Goal: Find specific page/section: Find specific page/section

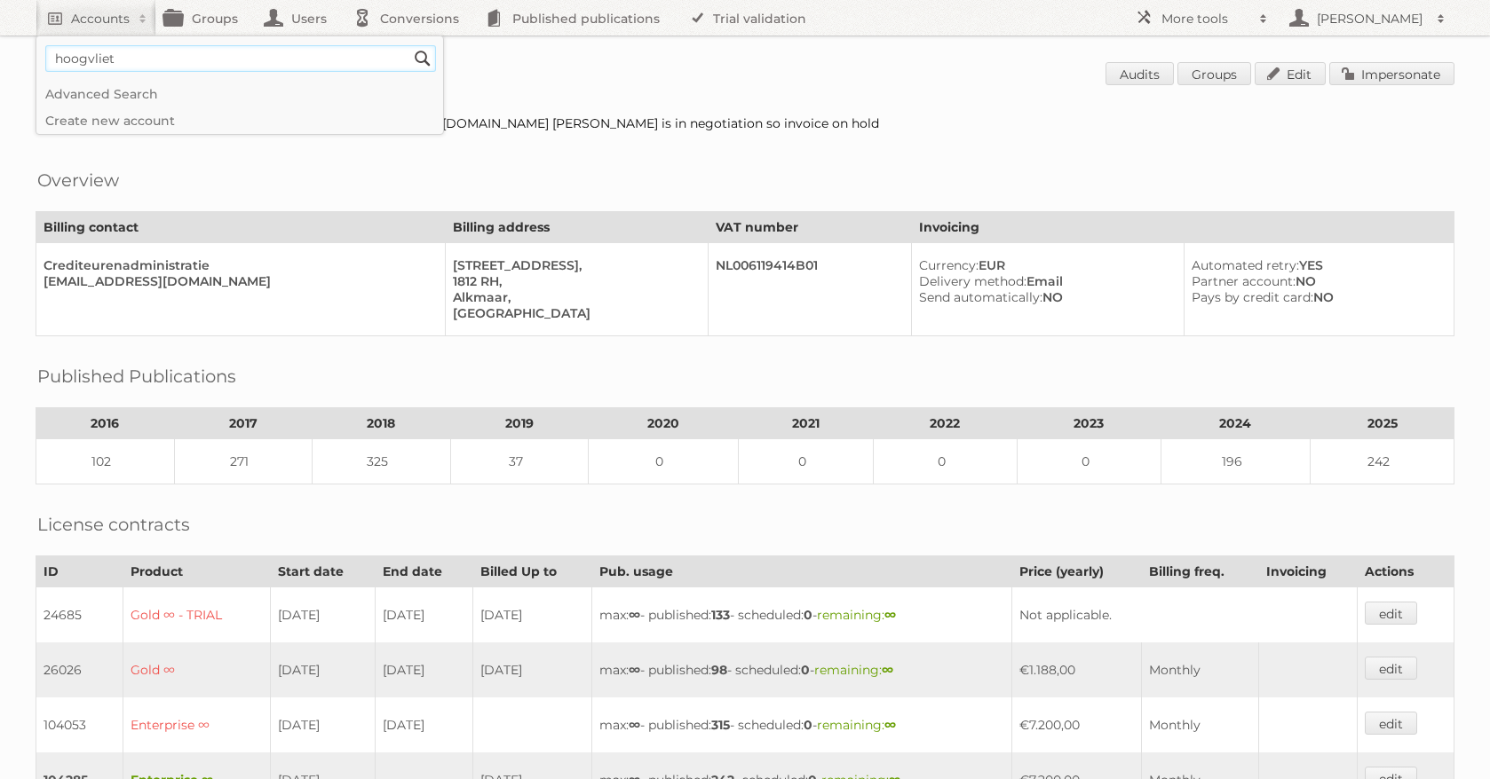
type input"] "hoogvliet"
click at [409, 45] on input "Search" at bounding box center [422, 58] width 27 height 27
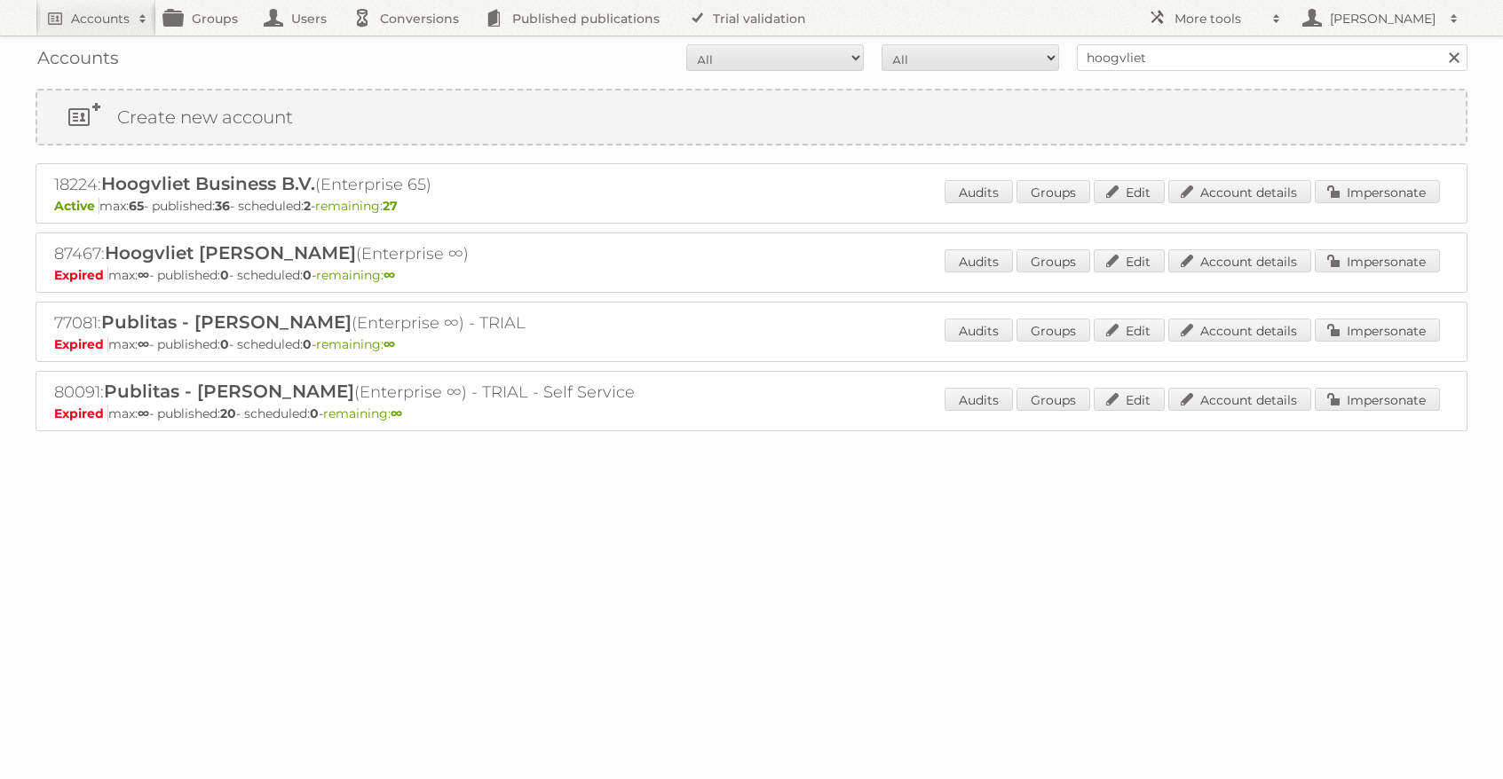
click at [1276, 173] on div "18224: Hoogvliet Business B.V. (Enterprise 65) Active max: 65 - published: 36 -…" at bounding box center [752, 193] width 1432 height 60
click at [1258, 192] on link "Account details" at bounding box center [1239, 191] width 143 height 23
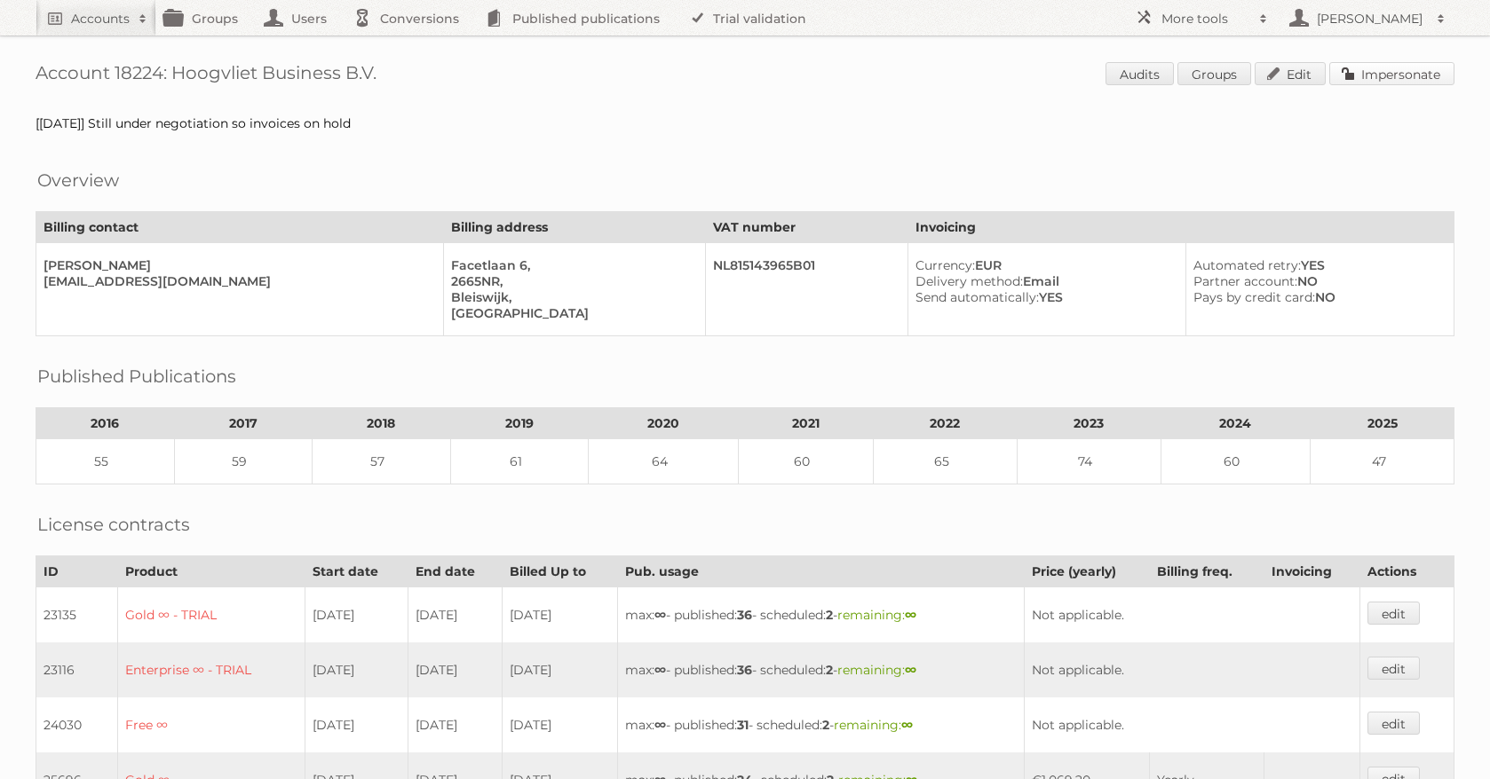
click at [1383, 75] on link "Impersonate" at bounding box center [1391, 73] width 125 height 23
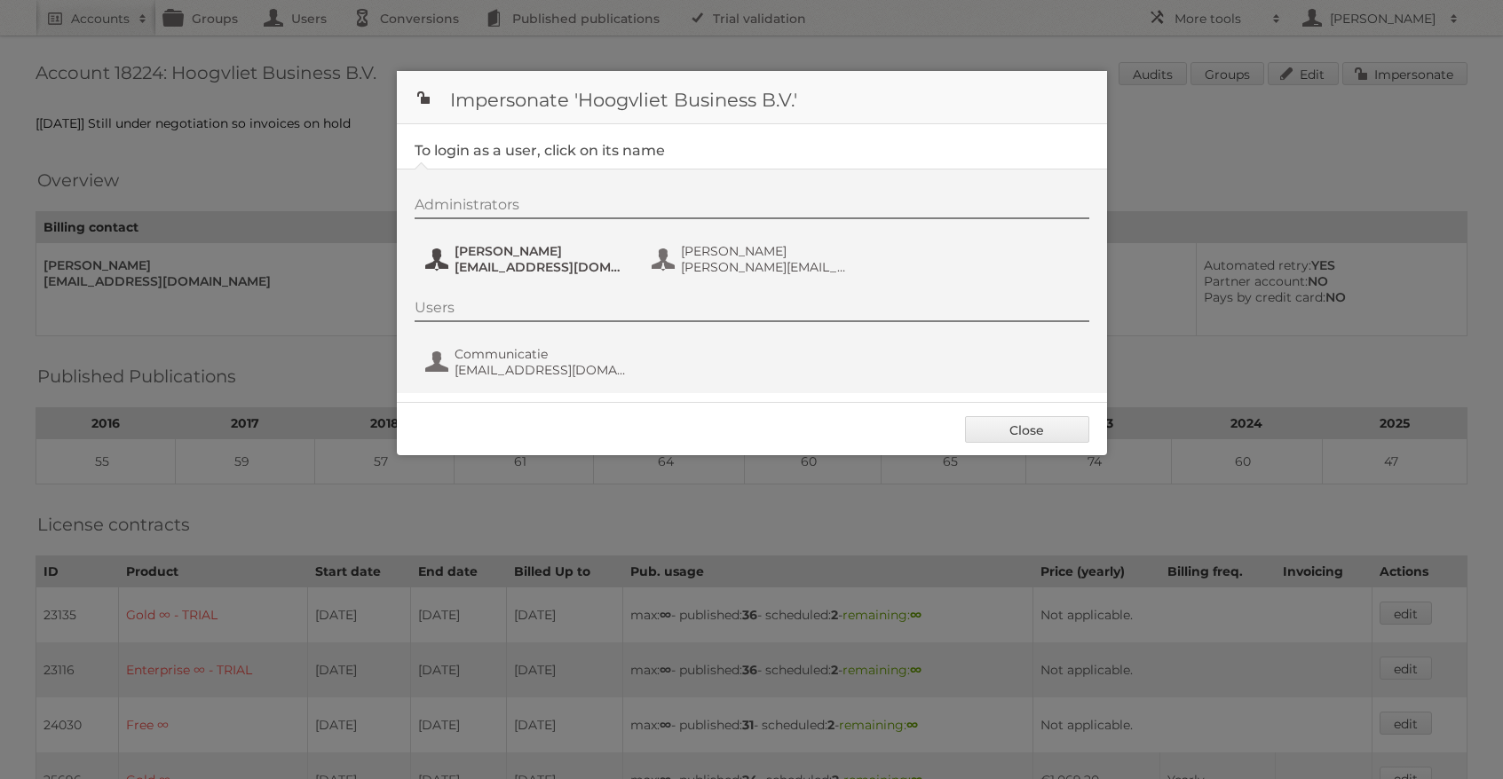
click at [483, 260] on span "frenky.luijten@hoogvliet.com" at bounding box center [541, 267] width 172 height 16
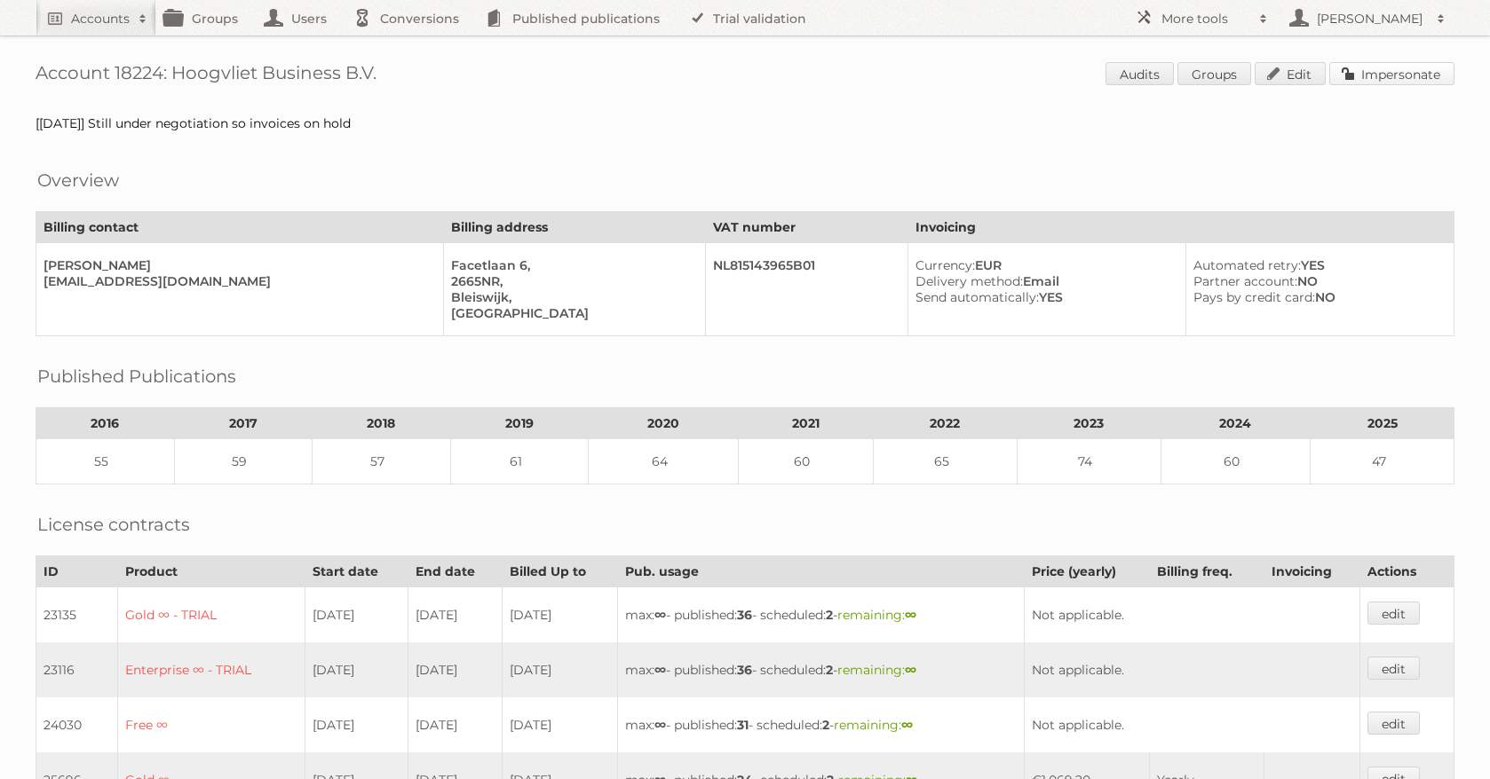
click at [1390, 74] on link "Impersonate" at bounding box center [1391, 73] width 125 height 23
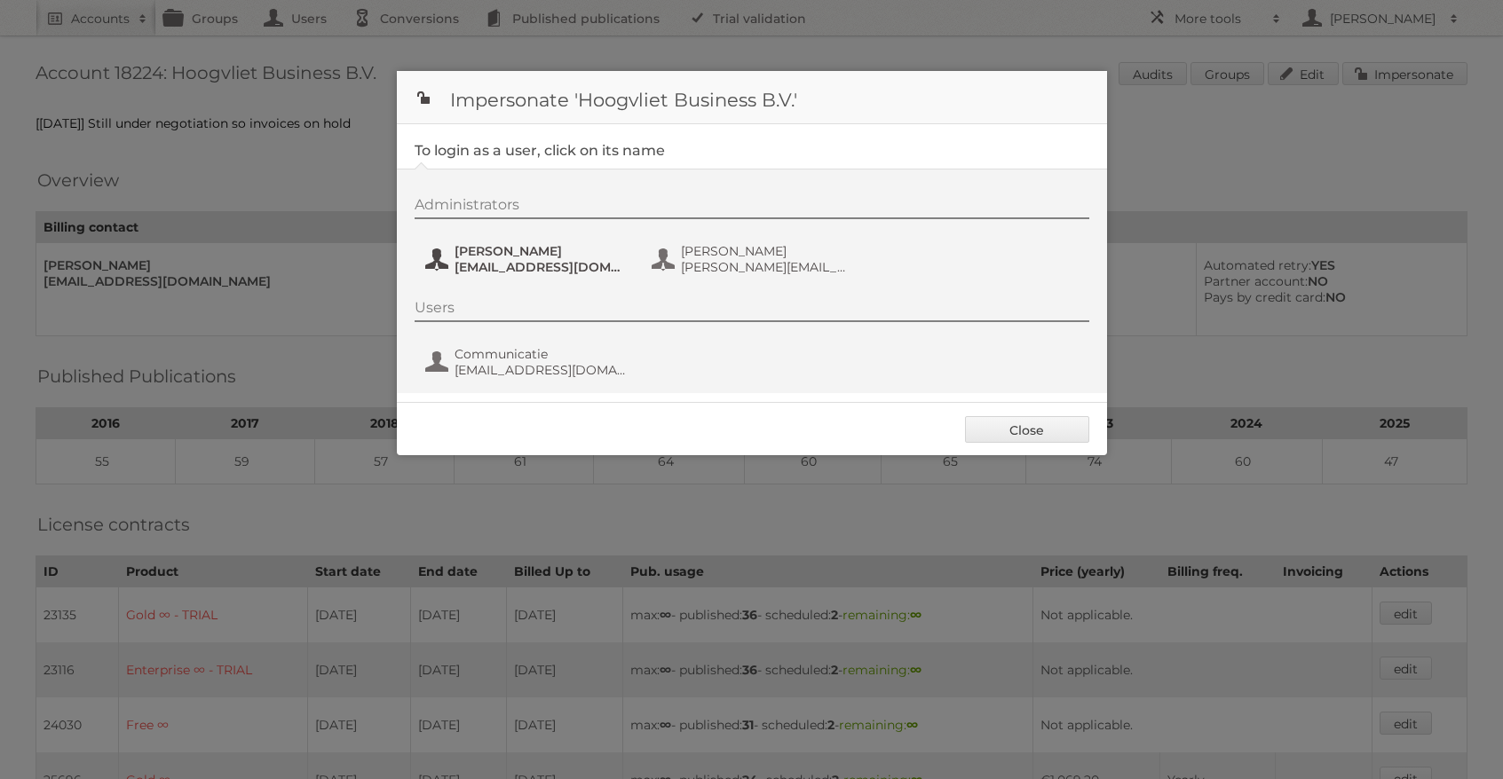
drag, startPoint x: 485, startPoint y: 289, endPoint x: 505, endPoint y: 260, distance: 35.0
click at [485, 288] on div "Administrators Frenky Luijten frenky.luijten@hoogvliet.com Jeffrey van Santen j…" at bounding box center [752, 281] width 710 height 225
click at [505, 260] on span "frenky.luijten@hoogvliet.com" at bounding box center [541, 267] width 172 height 16
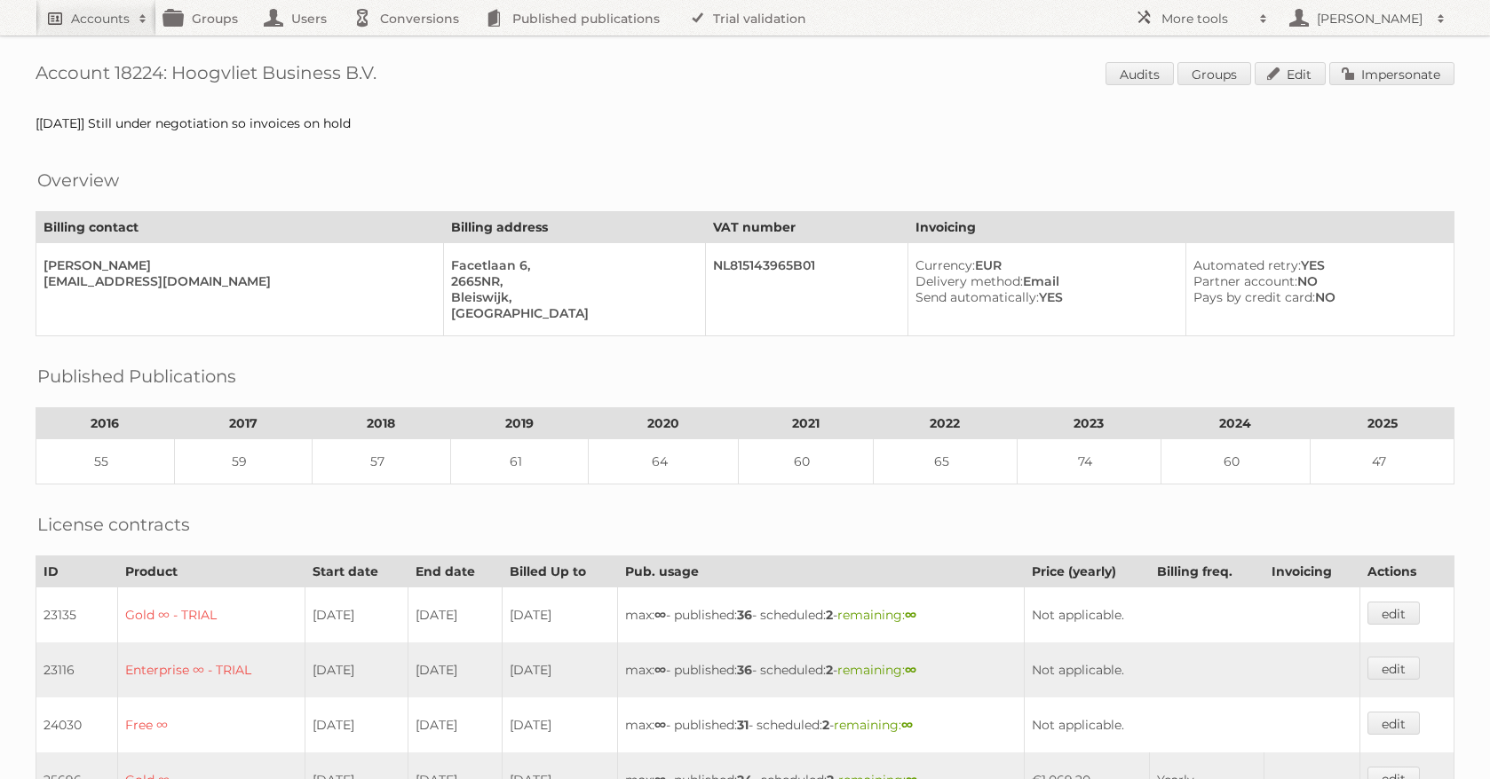
click at [121, 5] on link "Accounts" at bounding box center [96, 18] width 121 height 36
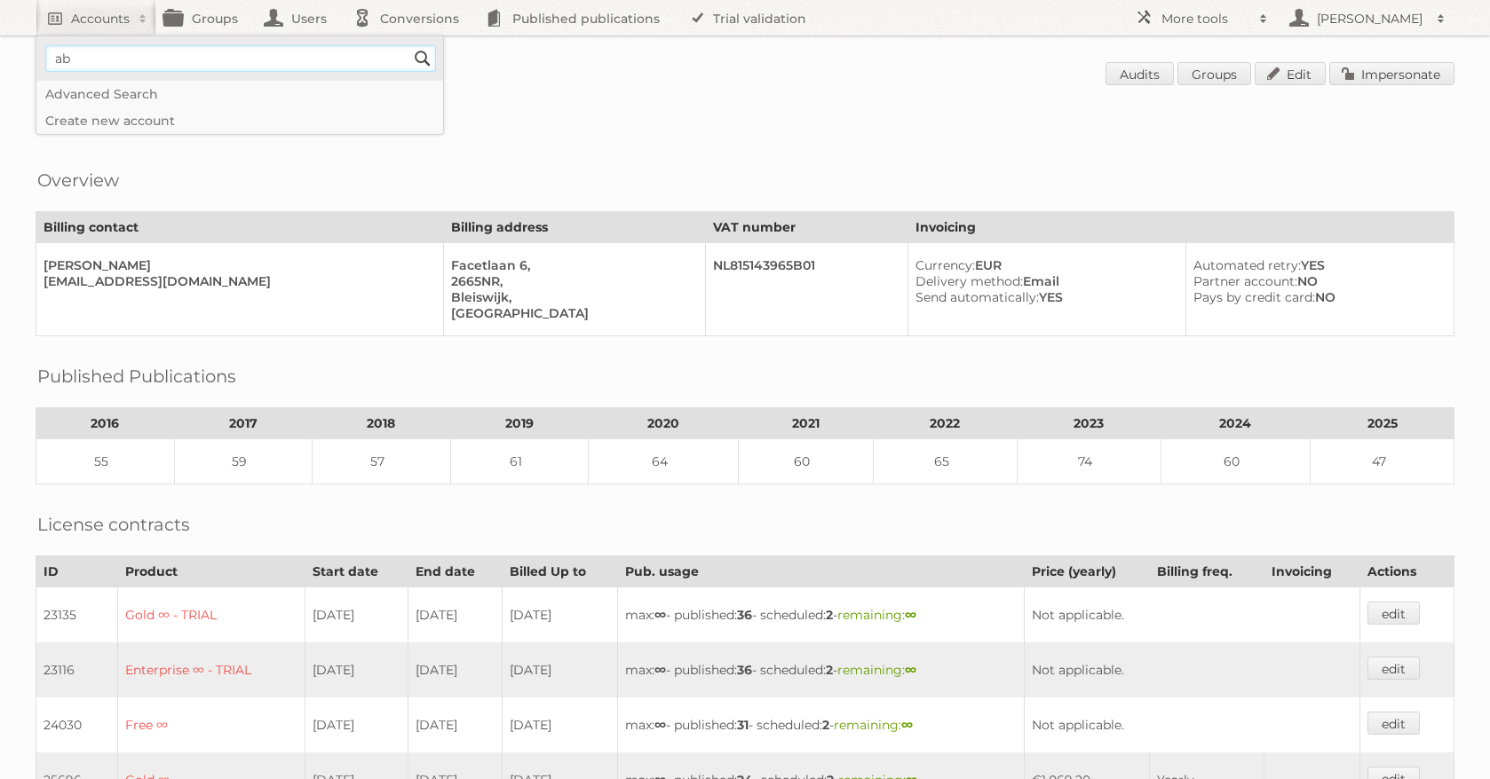
type input"] "ab vassilopoulos"
click at [433, 67] on input "Search" at bounding box center [422, 58] width 27 height 27
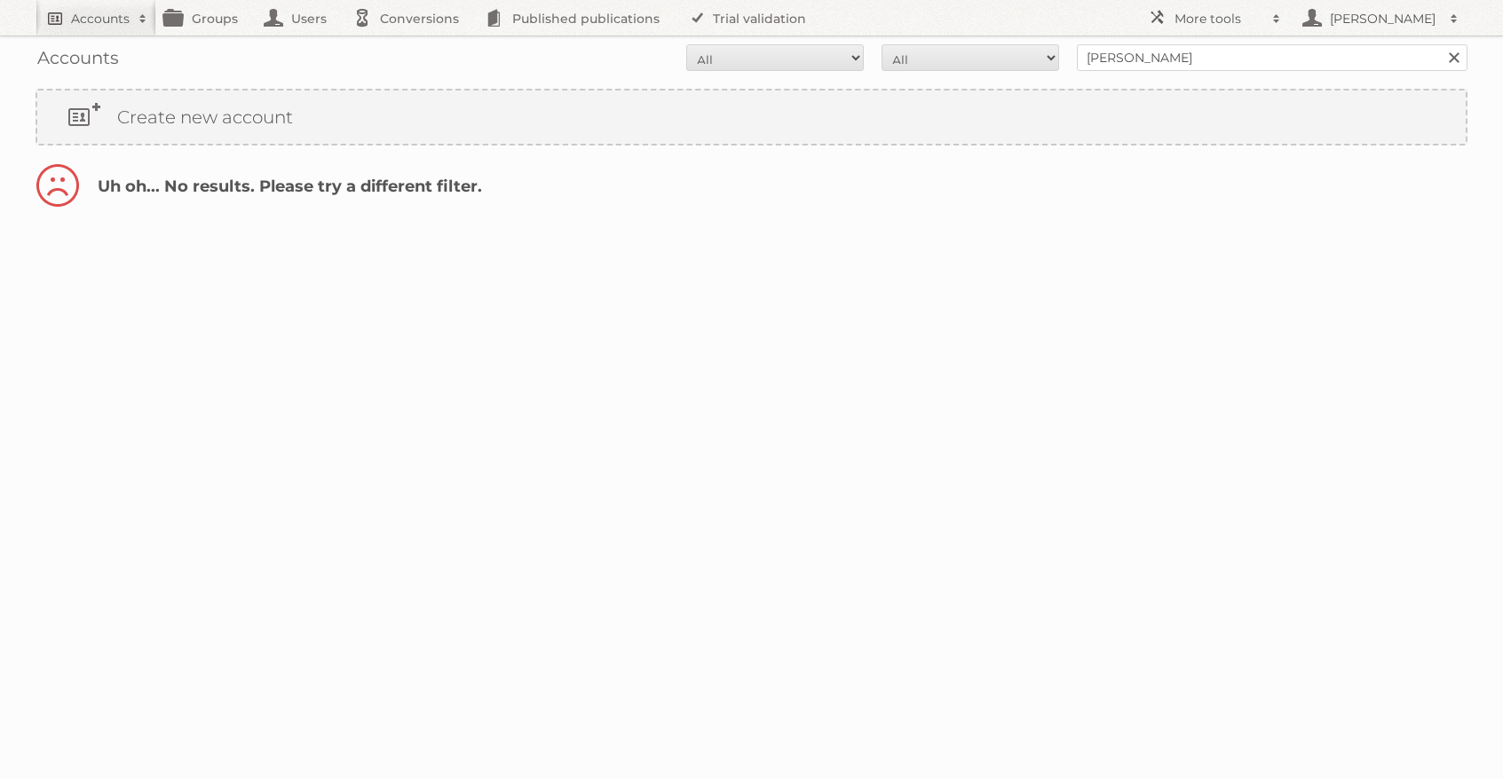
click at [98, 10] on h2 "Accounts" at bounding box center [100, 19] width 59 height 18
type input"] "mega image"
click at [409, 45] on input "Search" at bounding box center [422, 58] width 27 height 27
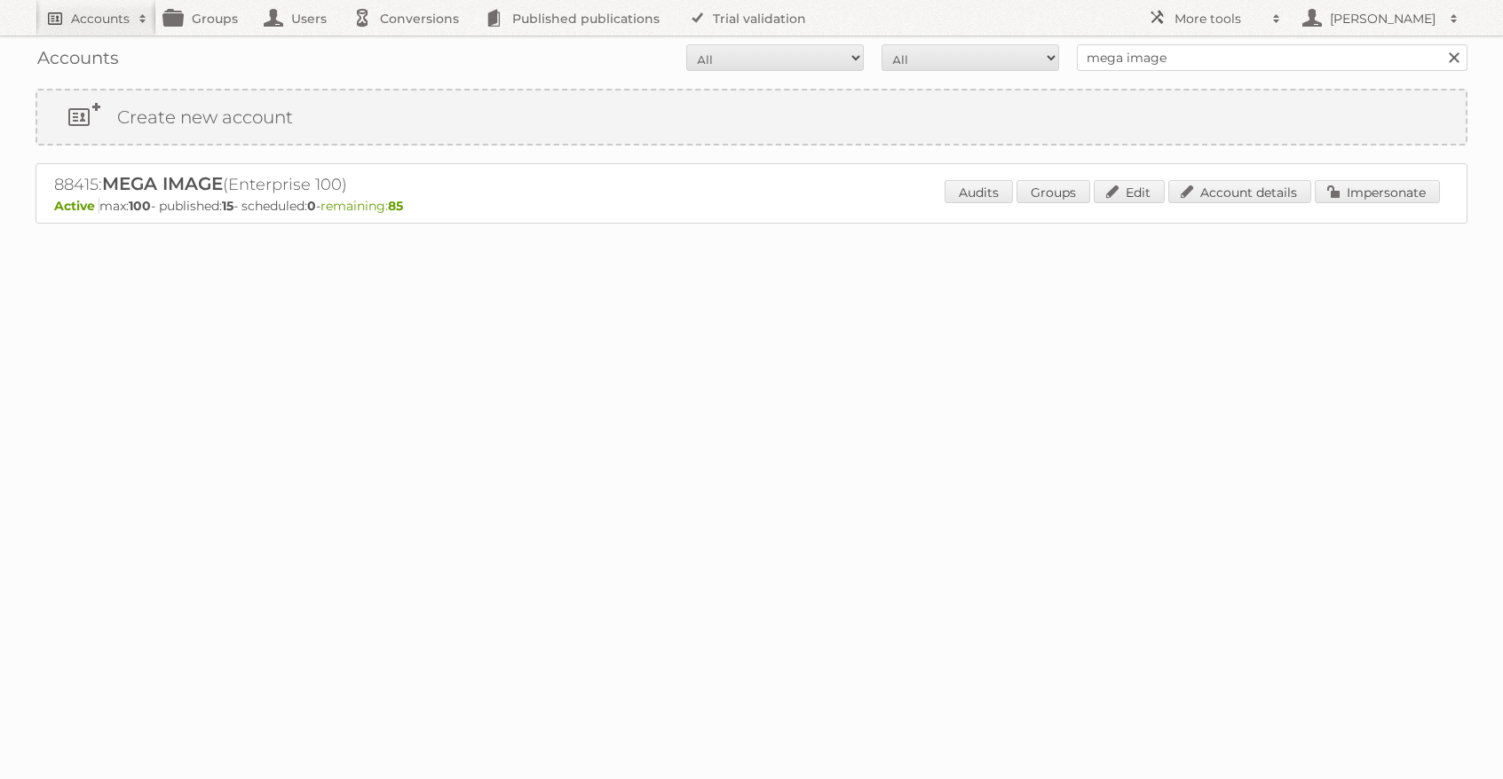
click at [92, 23] on h2 "Accounts" at bounding box center [100, 19] width 59 height 18
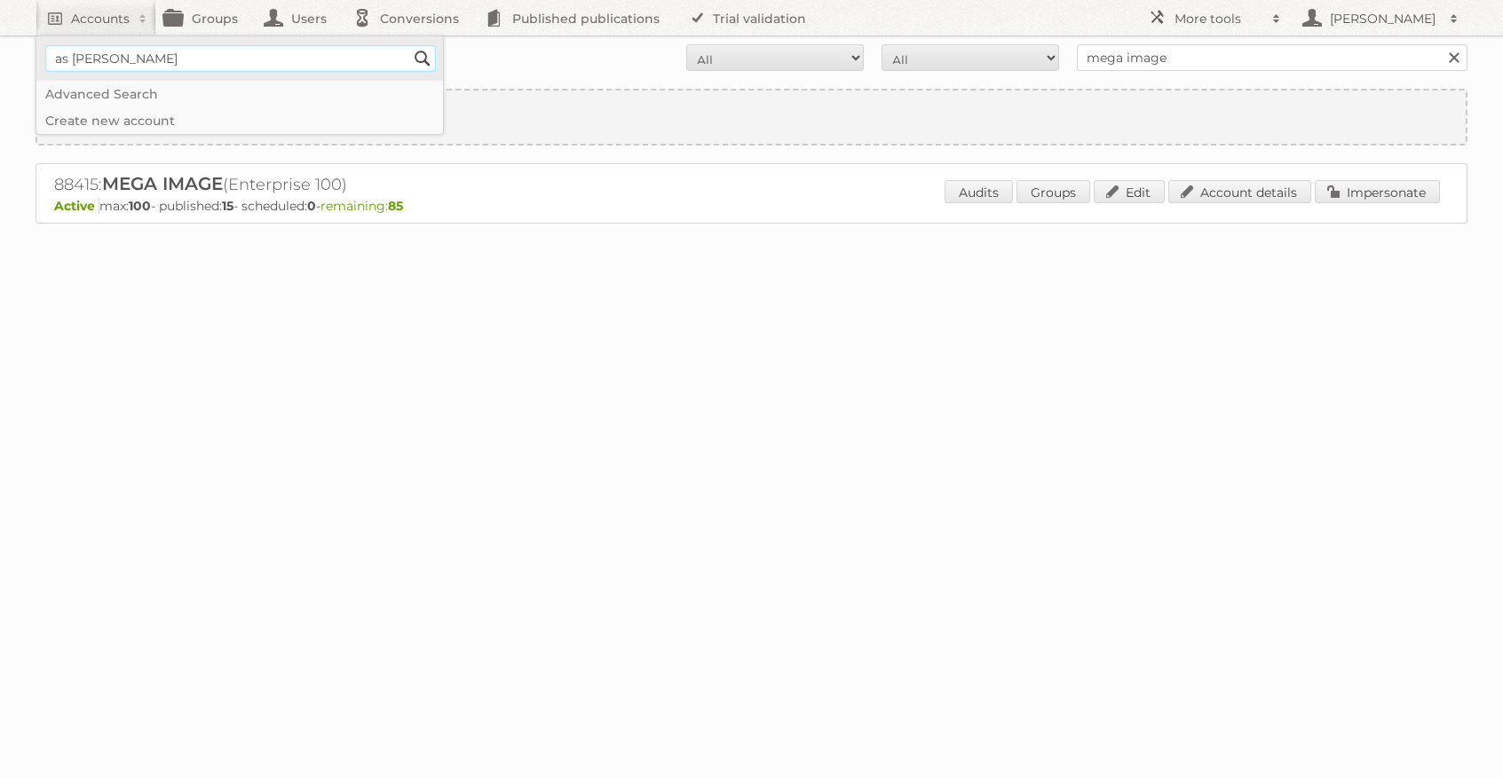
type input"] "as [PERSON_NAME]"
click at [409, 45] on input "Search" at bounding box center [422, 58] width 27 height 27
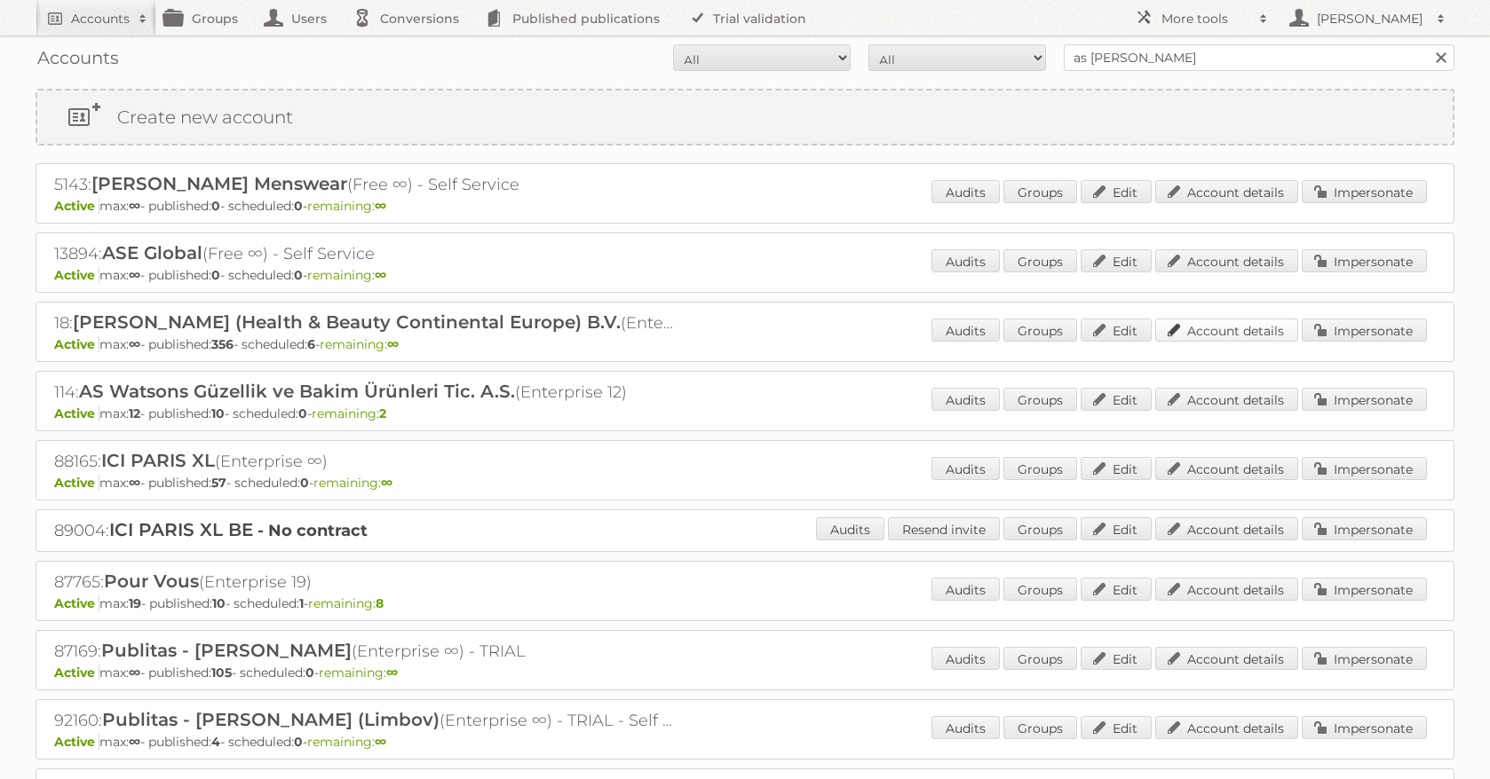
click at [1207, 324] on link "Account details" at bounding box center [1226, 330] width 143 height 23
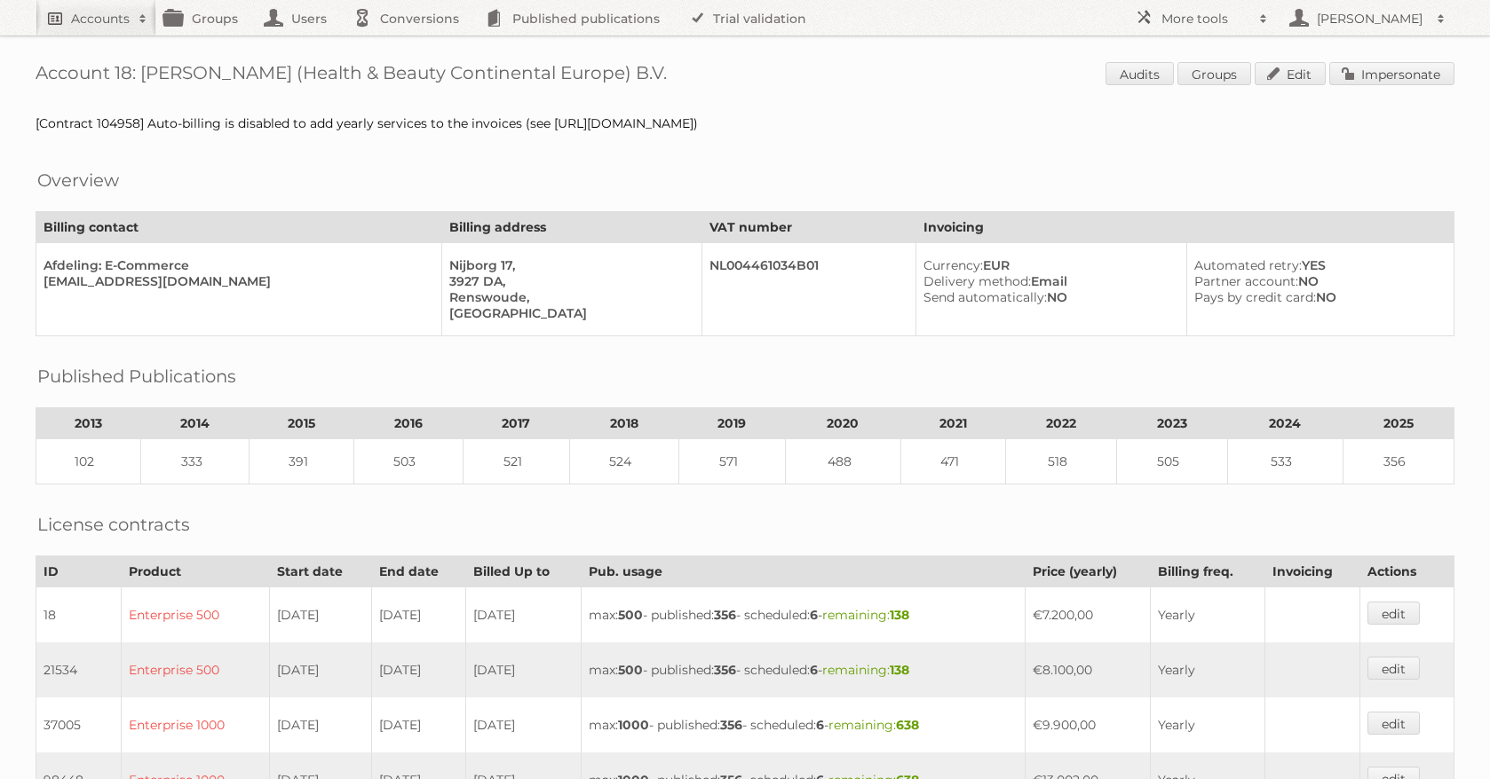
click at [84, 21] on h2 "Accounts" at bounding box center [100, 19] width 59 height 18
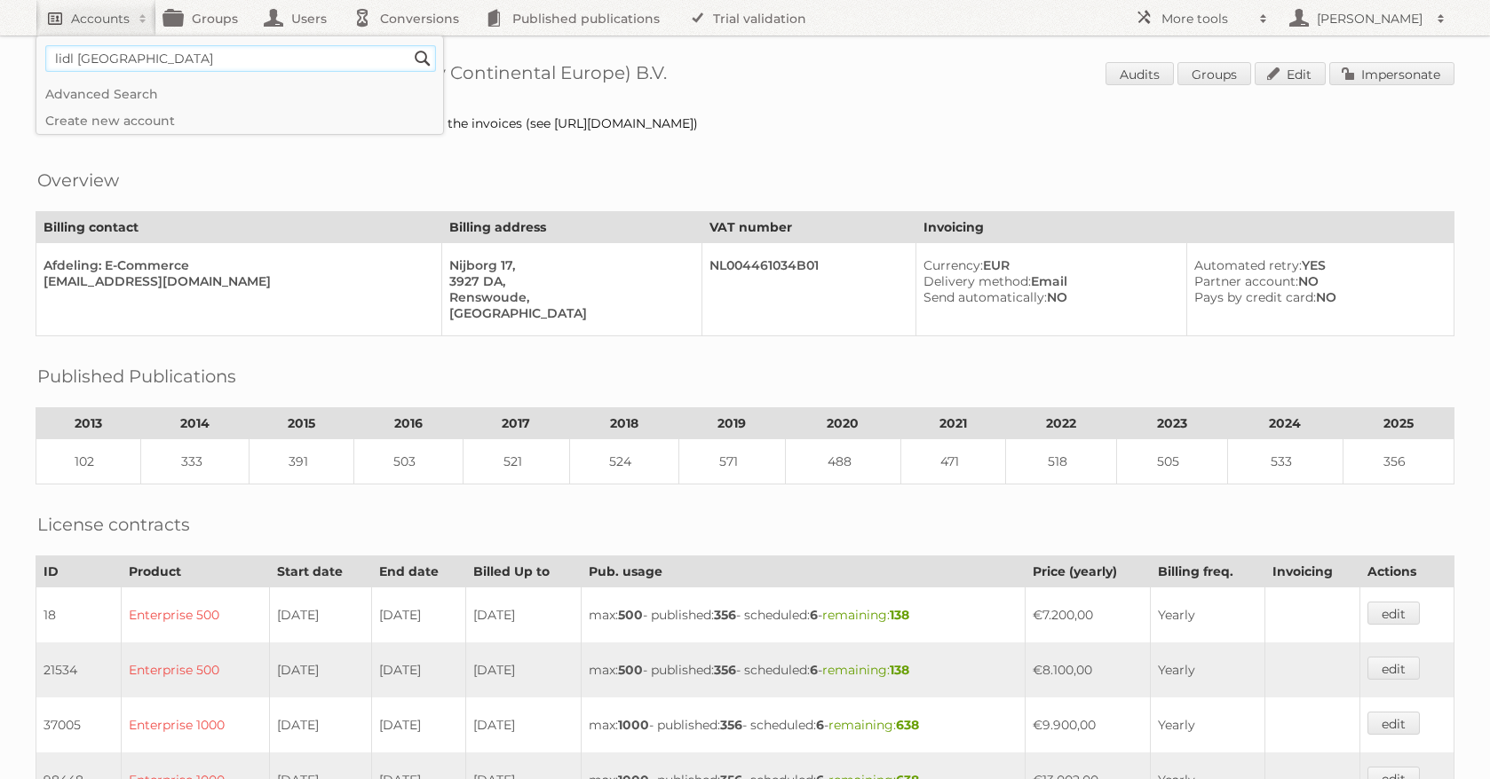
type input"] "lidl belgium"
click at [409, 45] on input "Search" at bounding box center [422, 58] width 27 height 27
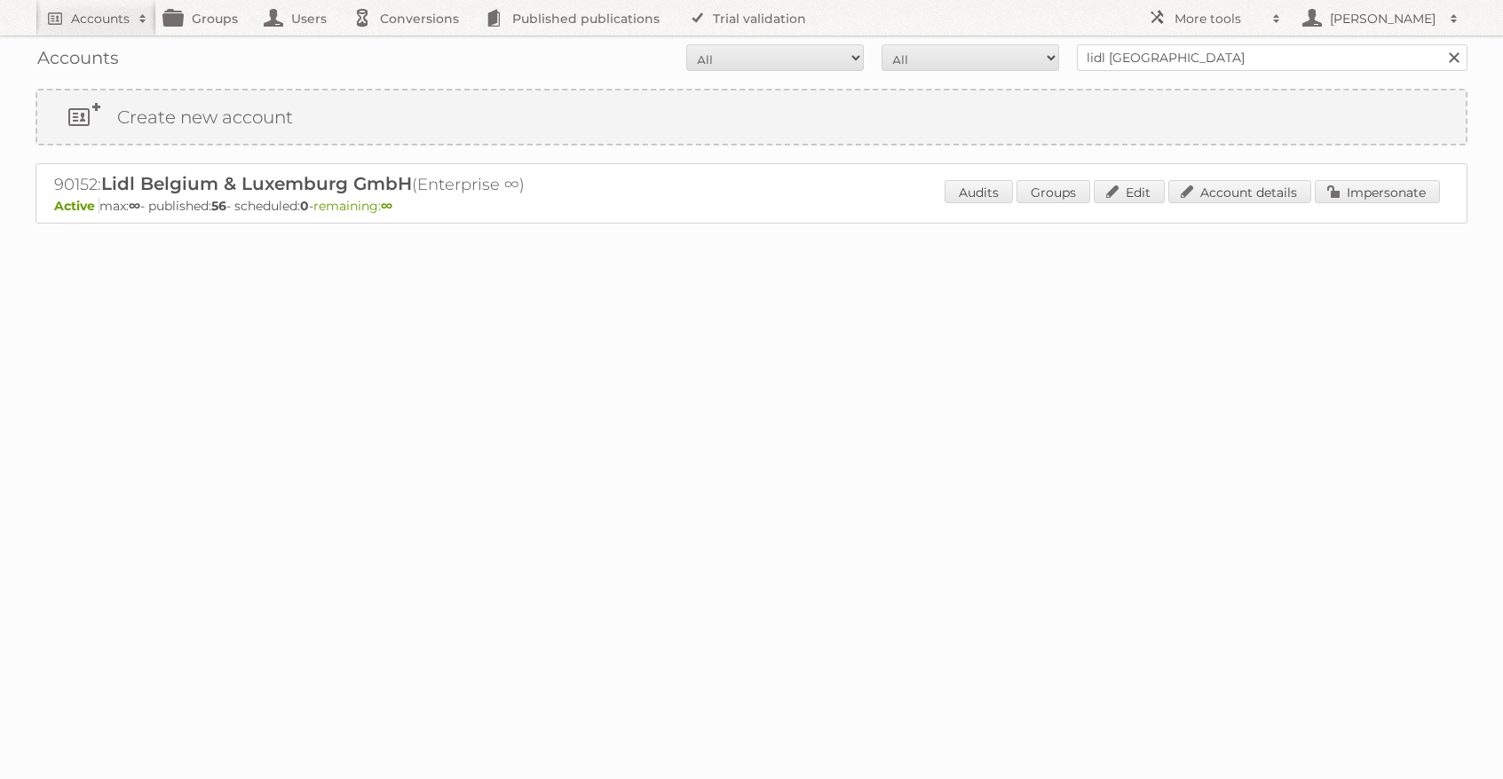
click at [1265, 203] on div "Audits Groups Edit Account details Impersonate" at bounding box center [1192, 193] width 495 height 27
click at [1265, 194] on link "Account details" at bounding box center [1239, 191] width 143 height 23
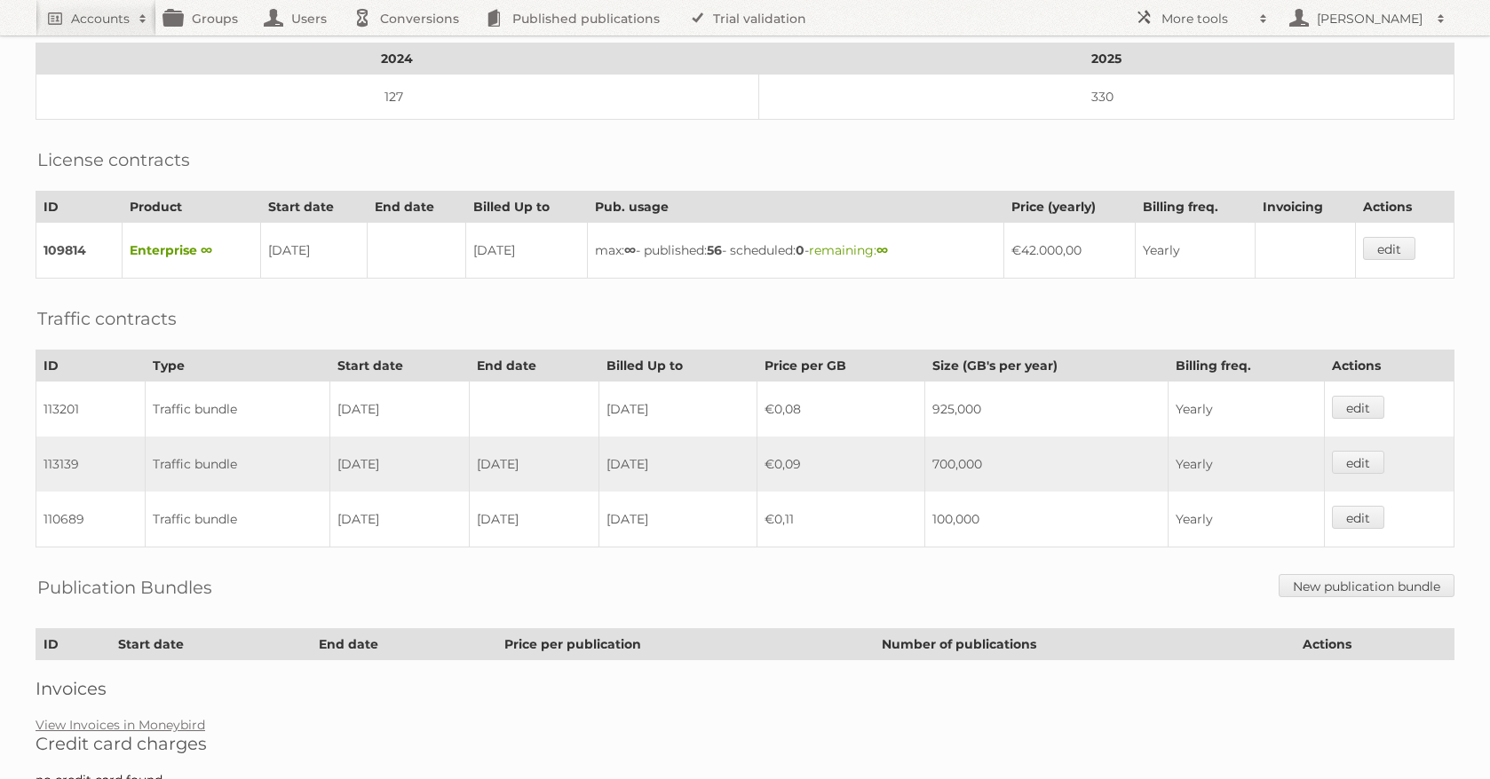
scroll to position [344, 0]
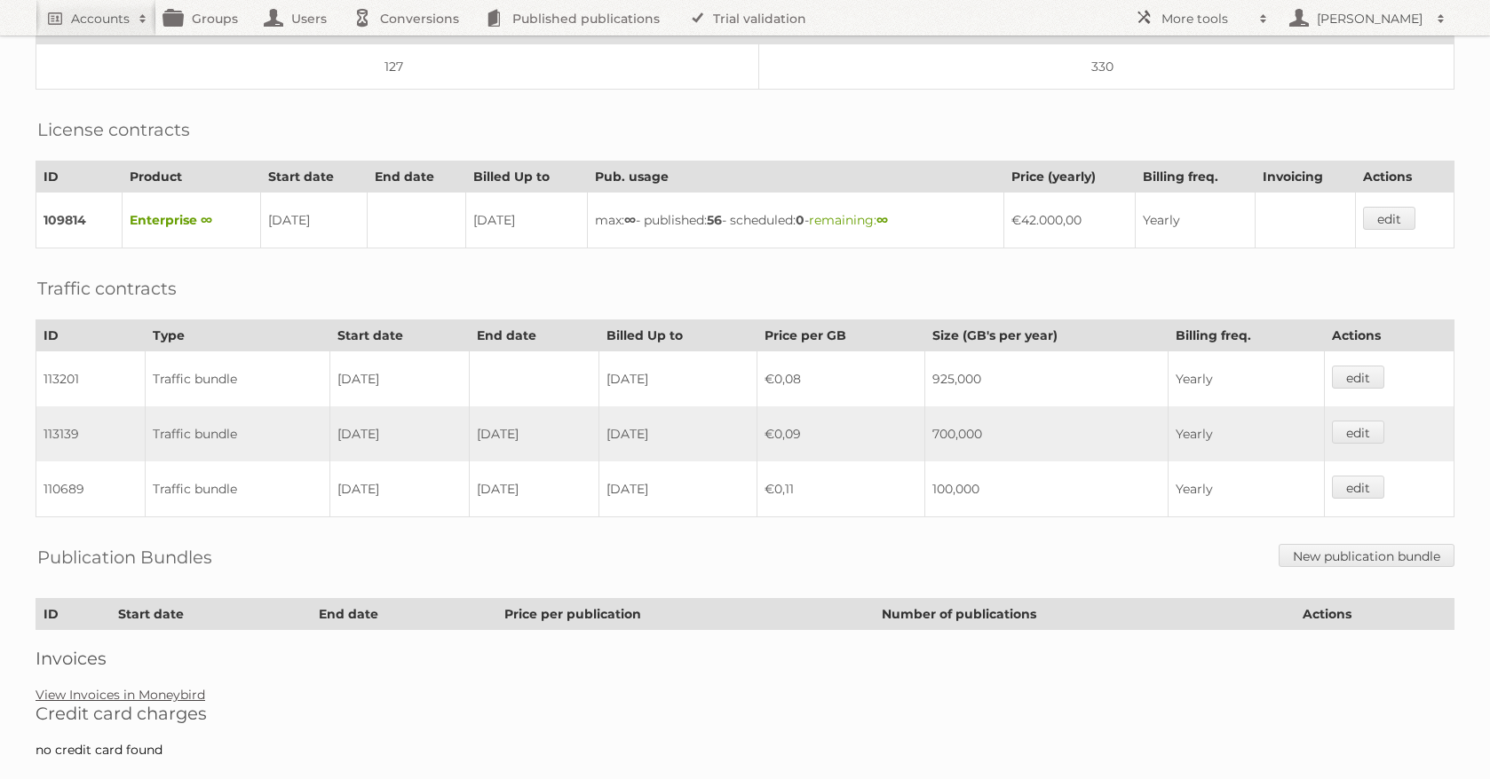
click at [131, 701] on link "View Invoices in Moneybird" at bounding box center [121, 695] width 170 height 16
click at [115, 18] on h2 "Accounts" at bounding box center [100, 19] width 59 height 18
type input"] "lidl nederland"
click at [409, 45] on input "Search" at bounding box center [422, 58] width 27 height 27
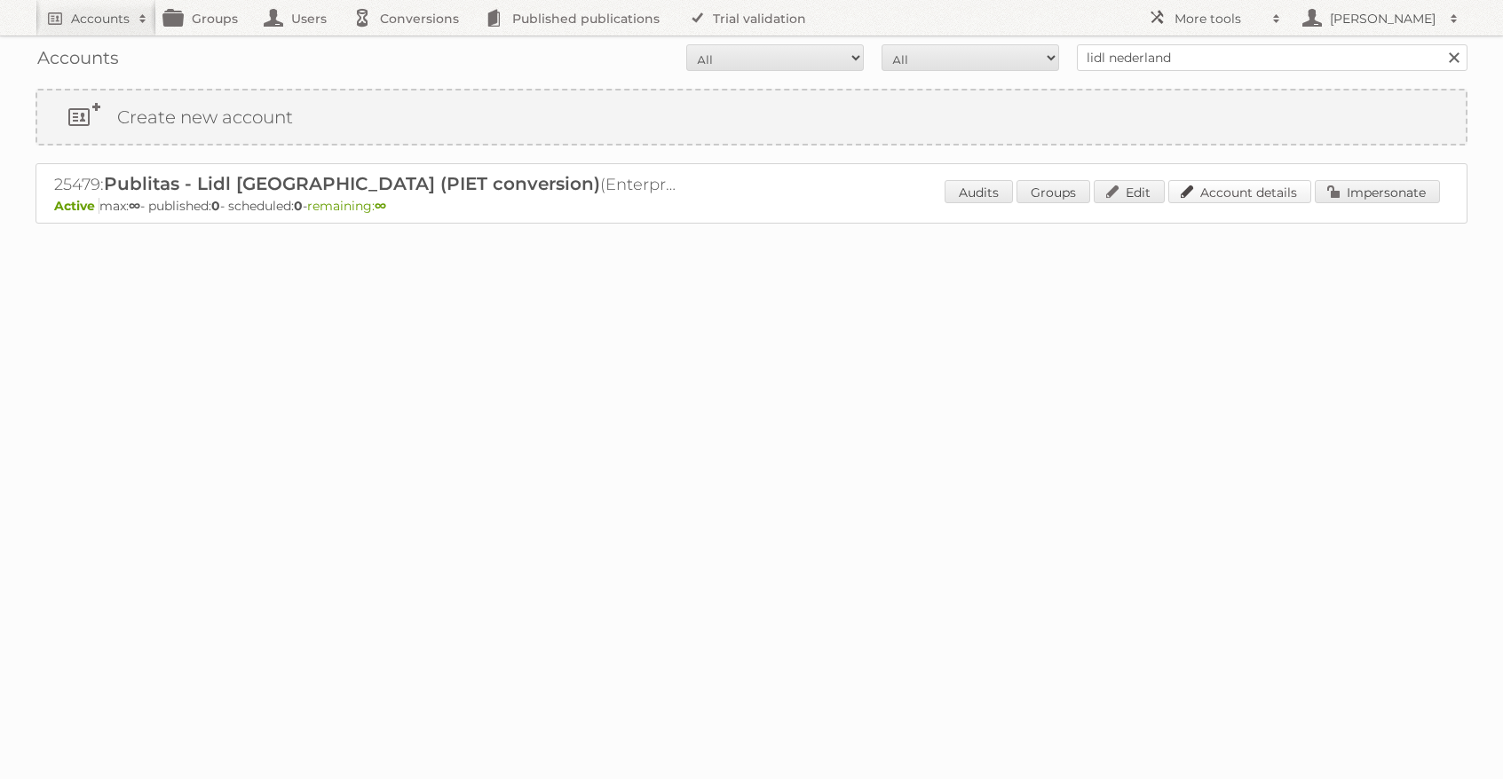
click at [1275, 191] on link "Account details" at bounding box center [1239, 191] width 143 height 23
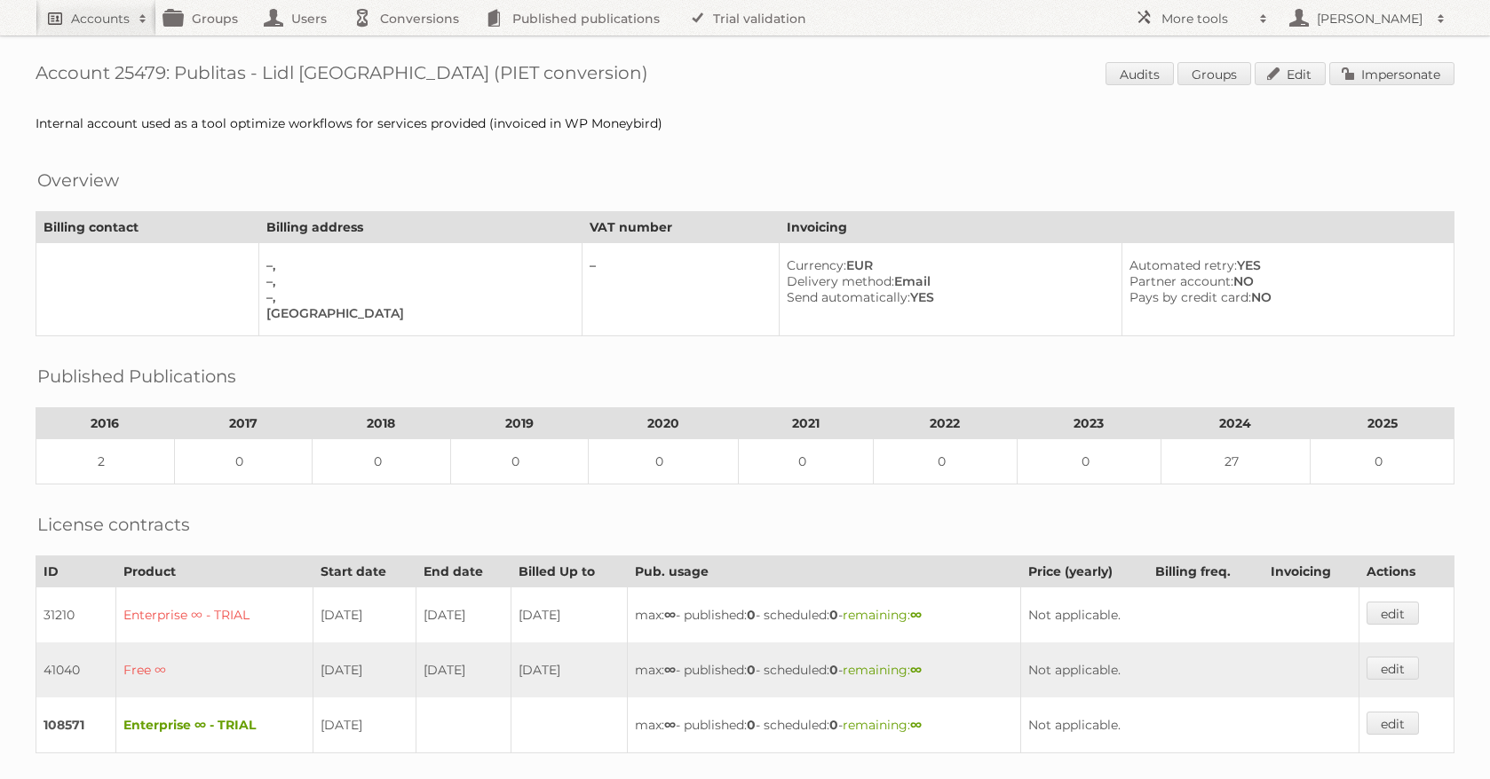
click at [93, 7] on link "Accounts" at bounding box center [96, 18] width 121 height 36
type input"] "intertoys"
click at [409, 45] on input "Search" at bounding box center [422, 58] width 27 height 27
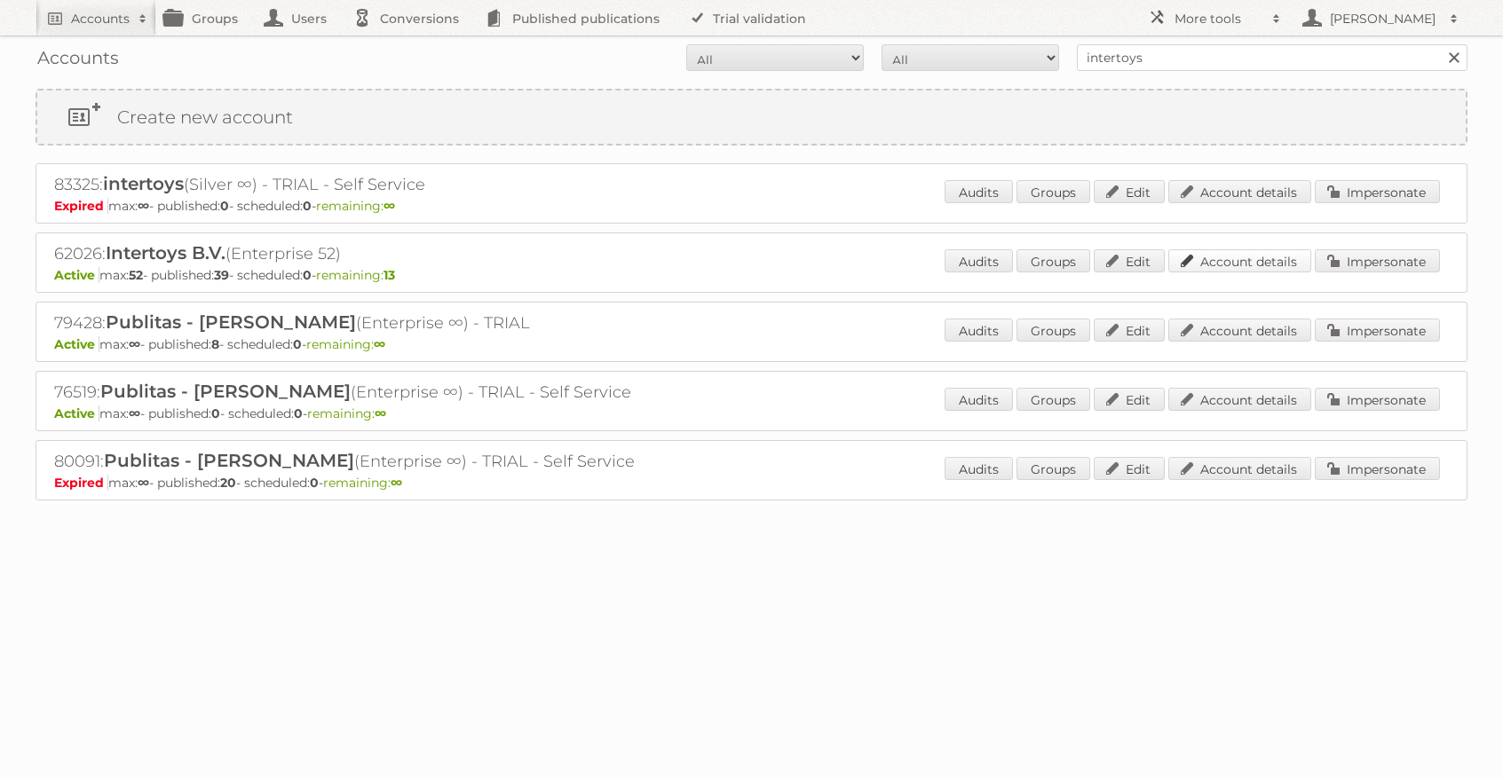
click at [1265, 253] on link "Account details" at bounding box center [1239, 260] width 143 height 23
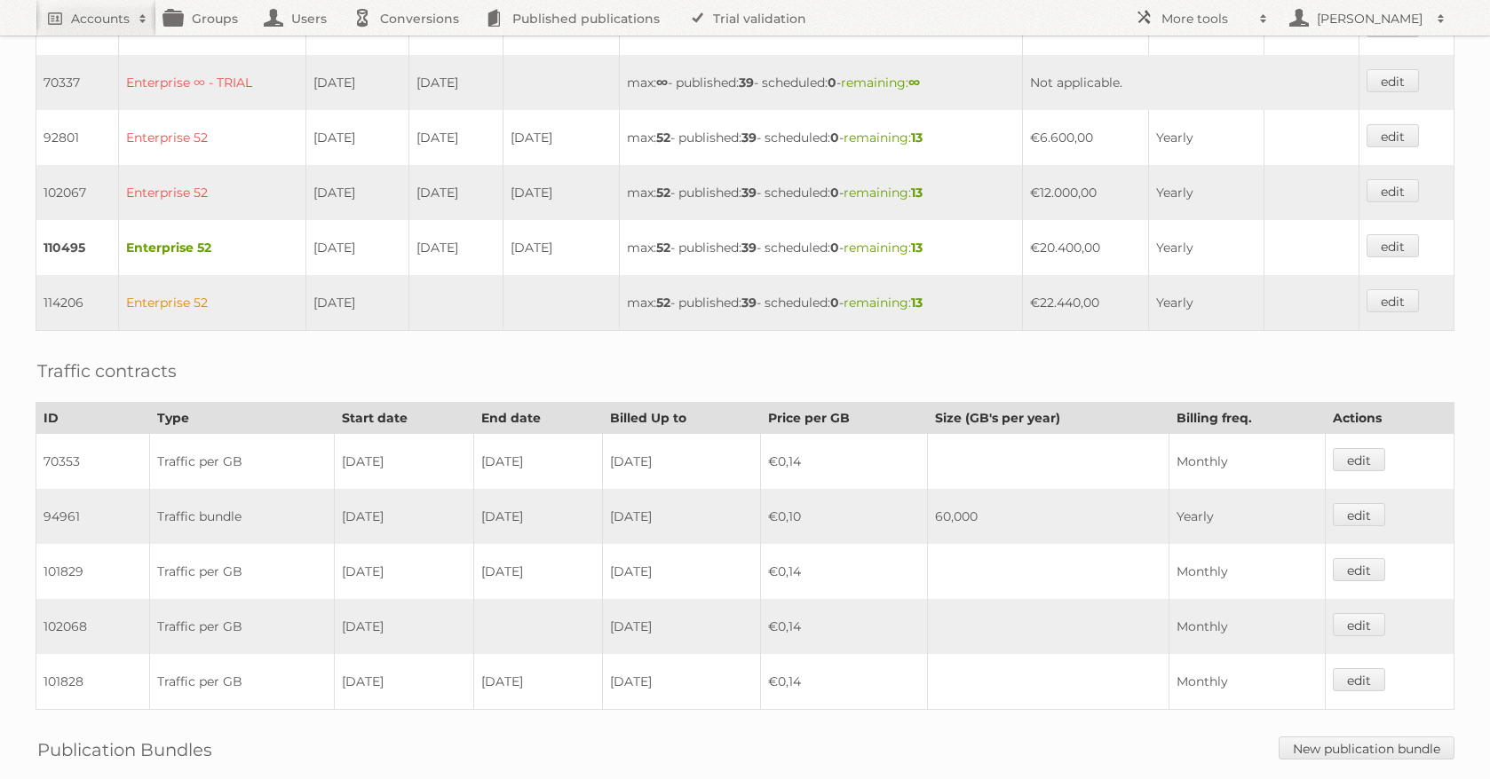
scroll to position [593, 0]
